Goal: Task Accomplishment & Management: Use online tool/utility

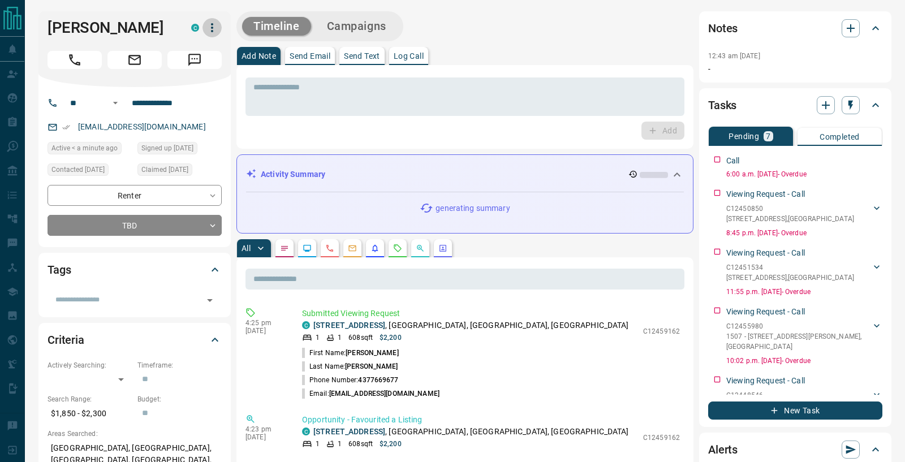
click at [209, 30] on icon "button" at bounding box center [212, 28] width 14 height 14
click at [194, 38] on ul "Reassign Lead Reallocate Mark as Realtor" at bounding box center [188, 67] width 67 height 60
click at [194, 49] on li "Reassign Lead" at bounding box center [188, 50] width 67 height 17
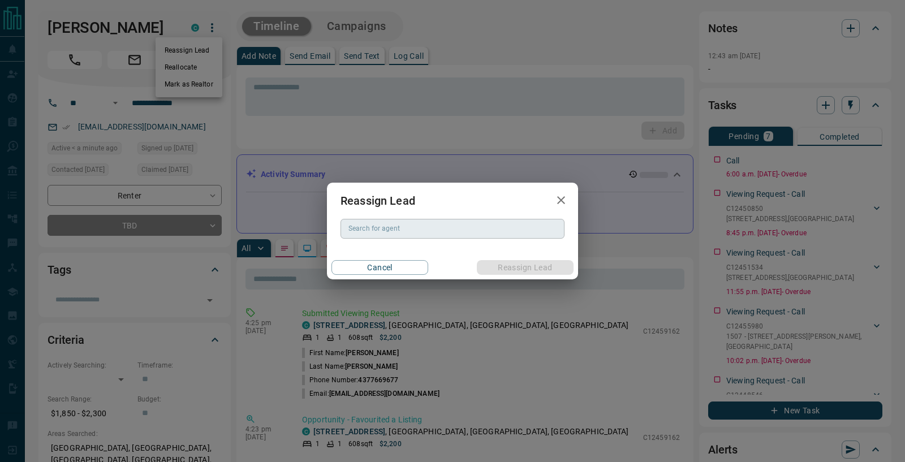
click at [398, 231] on input "Search for agent" at bounding box center [451, 228] width 215 height 12
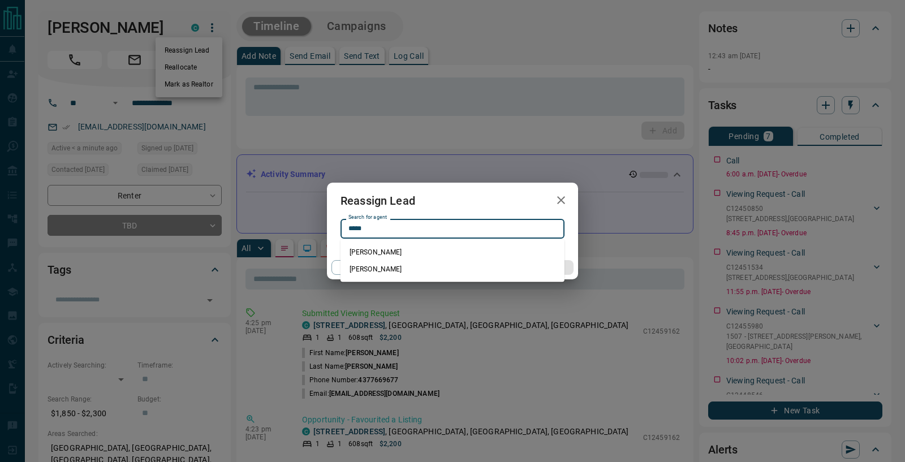
click at [410, 247] on li "[PERSON_NAME]" at bounding box center [452, 252] width 224 height 17
type input "**********"
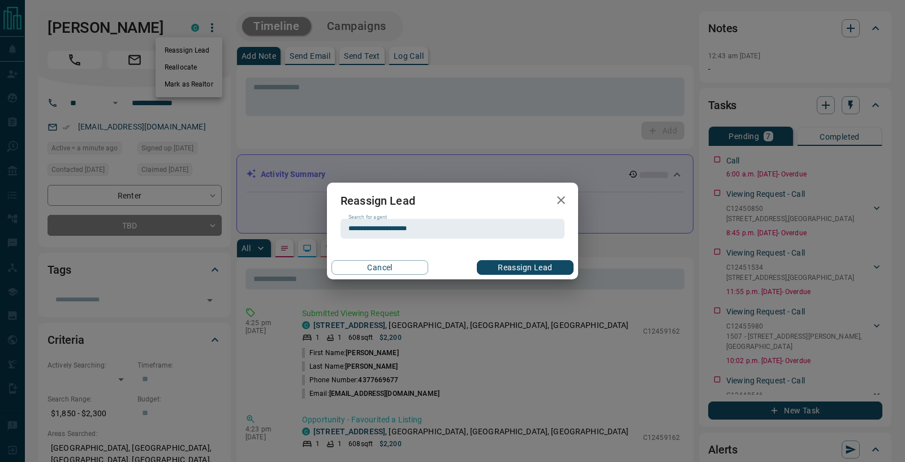
click at [518, 262] on button "Reassign Lead" at bounding box center [525, 267] width 97 height 15
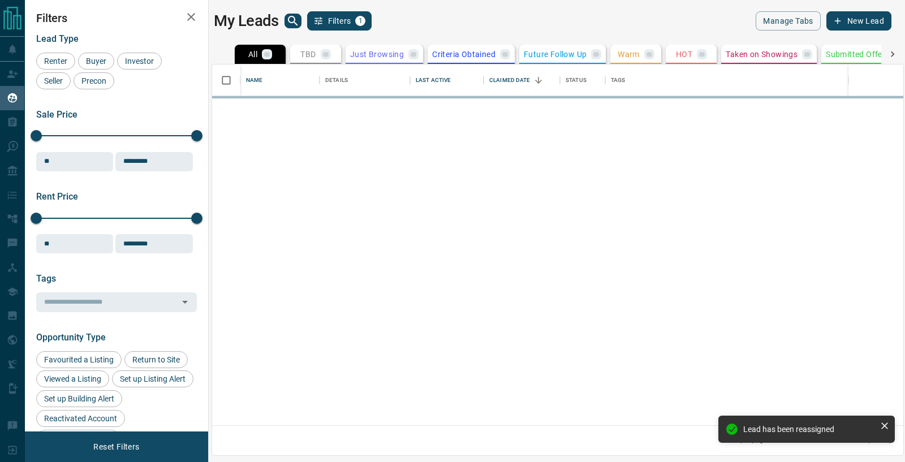
scroll to position [362, 691]
